Goal: Information Seeking & Learning: Check status

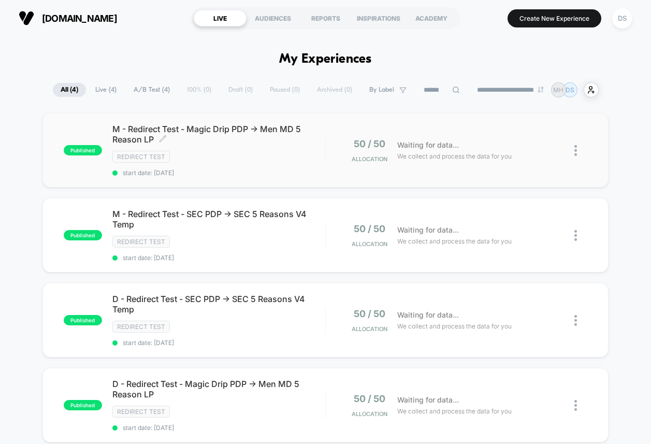
click at [211, 152] on div "Redirect Test" at bounding box center [218, 157] width 213 height 12
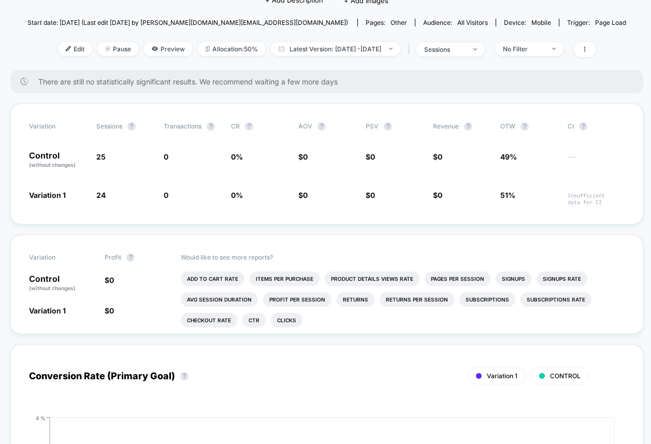
scroll to position [126, 0]
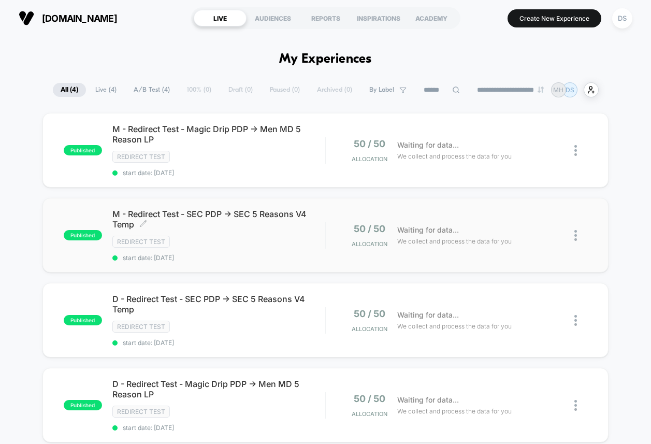
click at [248, 229] on div "M - Redirect Test - SEC PDP -> SEC 5 Reasons V4 Temp Click to edit experience d…" at bounding box center [218, 235] width 213 height 53
click at [189, 152] on div "Redirect Test" at bounding box center [218, 157] width 213 height 12
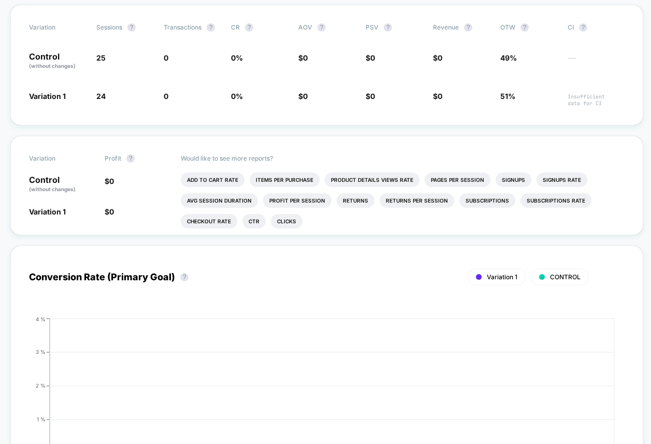
scroll to position [187, 0]
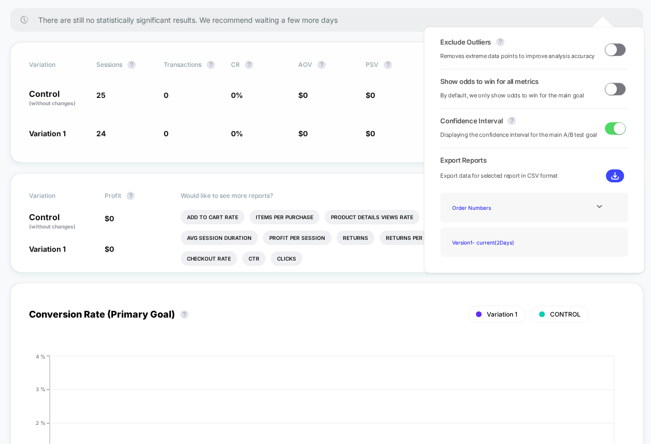
click at [353, 101] on div "Variation Sessions ? Transactions ? CR ? AOV ? PSV ? Revenue ? OTW ? CI ? Contr…" at bounding box center [326, 102] width 633 height 121
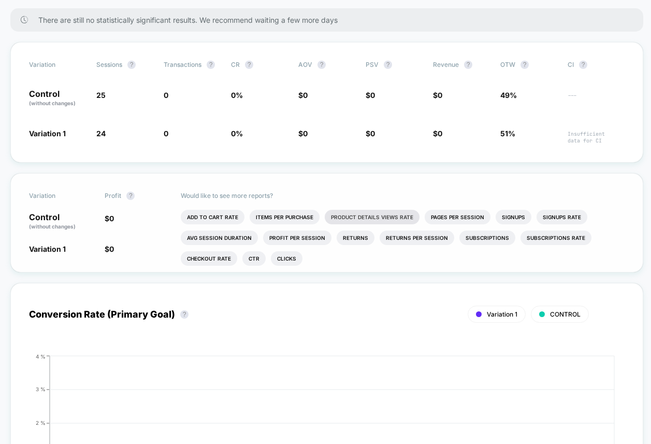
click at [350, 224] on li "Product Details Views Rate" at bounding box center [372, 217] width 95 height 15
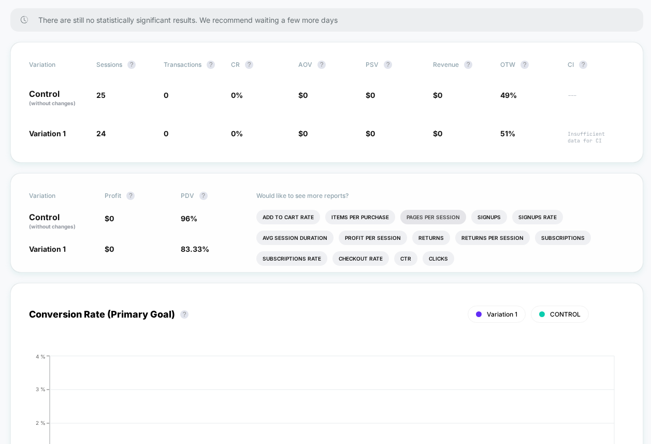
click at [420, 224] on li "Pages Per Session" at bounding box center [433, 217] width 66 height 15
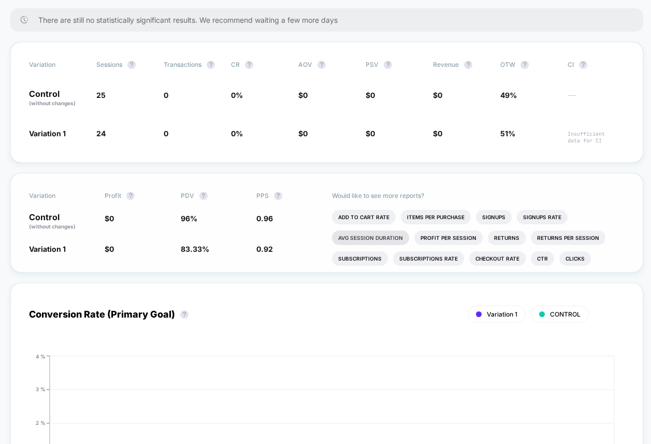
click at [376, 245] on li "Avg Session Duration" at bounding box center [370, 238] width 77 height 15
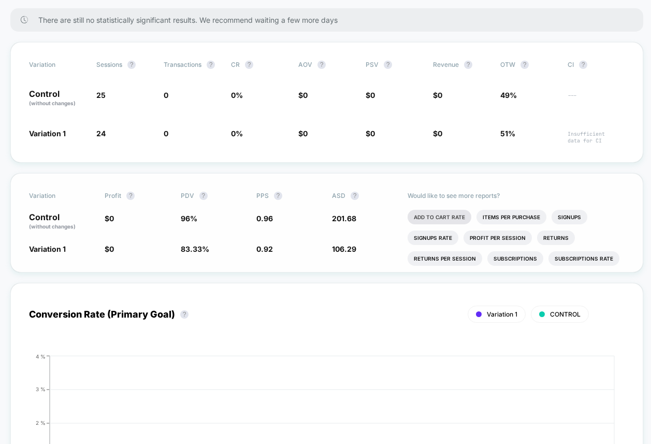
click at [431, 224] on li "Add To Cart Rate" at bounding box center [440, 217] width 64 height 15
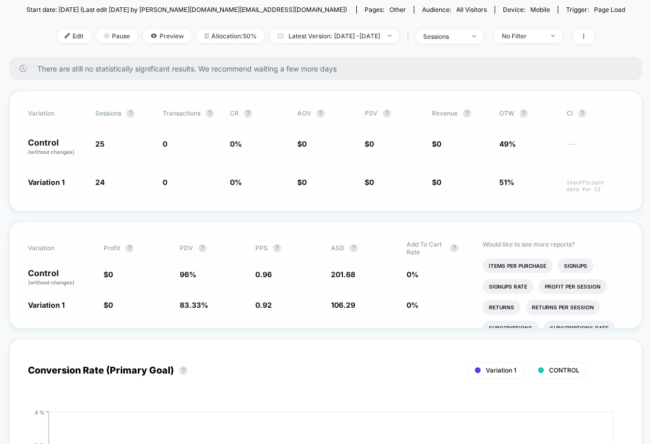
scroll to position [0, 1]
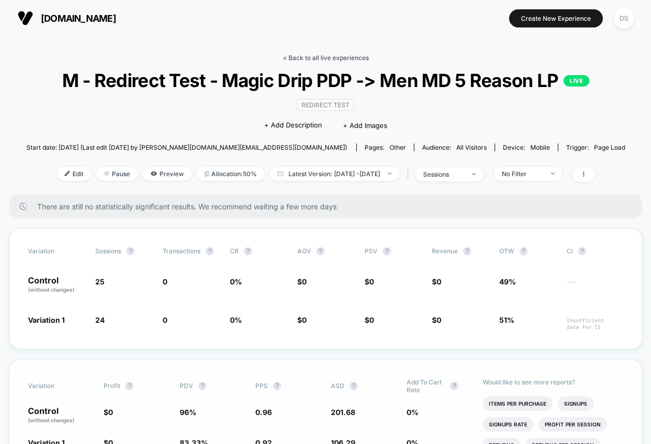
click at [299, 54] on link "< Back to all live experiences" at bounding box center [326, 58] width 86 height 8
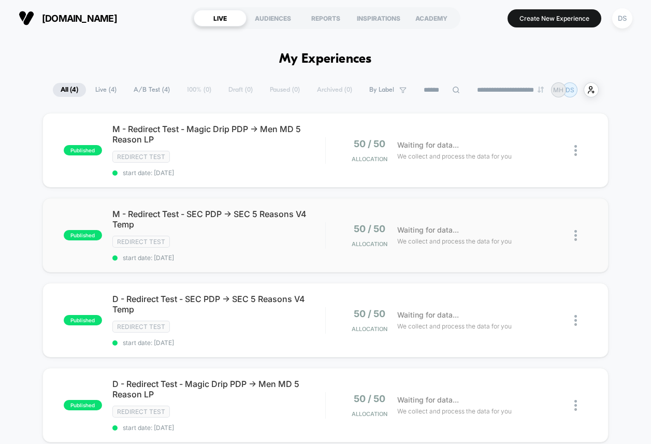
click at [325, 225] on div at bounding box center [325, 235] width 1 height 26
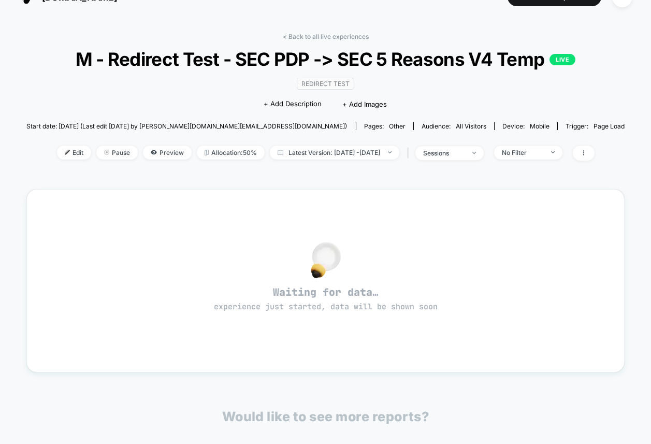
scroll to position [190, 0]
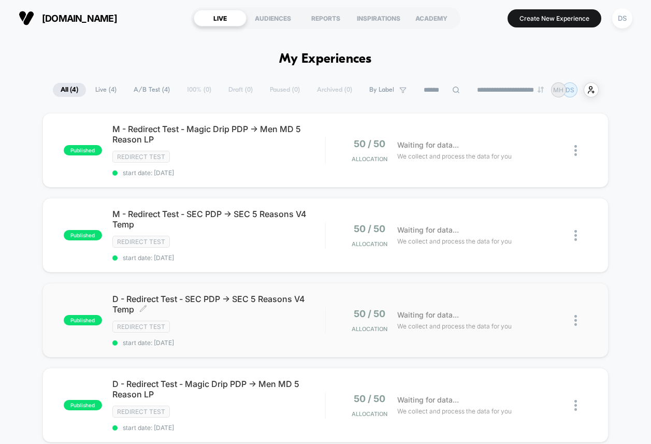
click at [312, 311] on span "D - Redirect Test - SEC PDP -> SEC 5 Reasons V4 Temp Click to edit experience d…" at bounding box center [218, 304] width 213 height 21
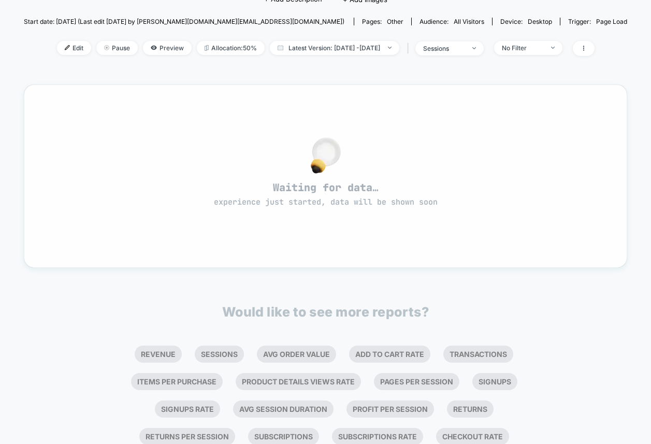
scroll to position [181, 0]
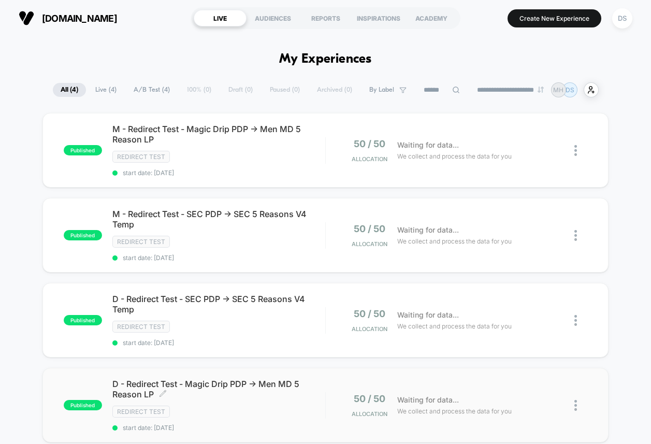
click at [261, 394] on span "D - Redirect Test - Magic Drip PDP -> Men MD 5 Reason LP Click to edit experien…" at bounding box center [218, 389] width 213 height 21
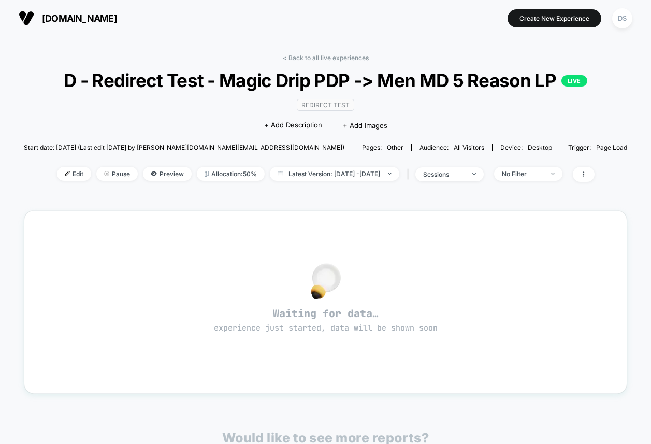
click at [324, 52] on div "< Back to all live experiences D - Redirect Test - Magic Drip PDP -> Men MD 5 R…" at bounding box center [326, 325] width 604 height 557
click at [321, 55] on link "< Back to all live experiences" at bounding box center [326, 58] width 86 height 8
